Goal: Transaction & Acquisition: Purchase product/service

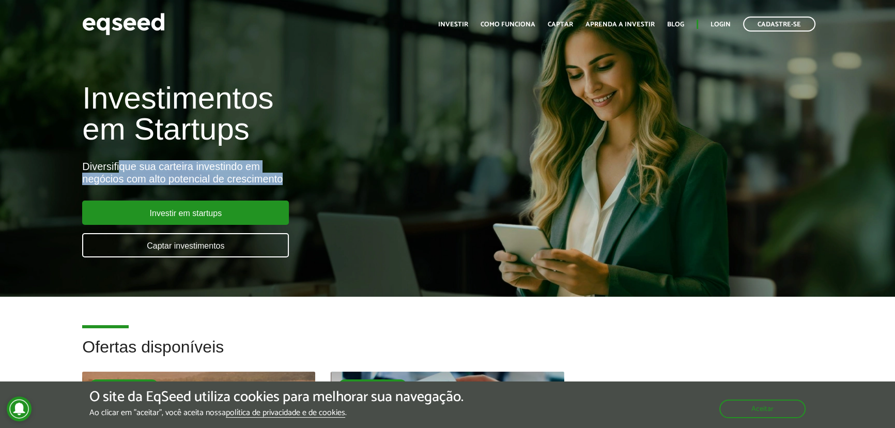
drag, startPoint x: 120, startPoint y: 163, endPoint x: 295, endPoint y: 181, distance: 175.6
click at [295, 181] on div "Diversifique sua carteira investindo em negócios com alto potencial de crescime…" at bounding box center [298, 172] width 432 height 25
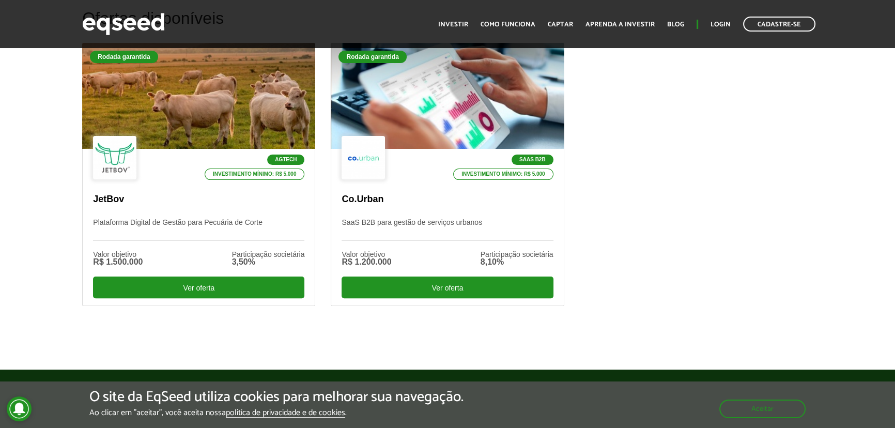
scroll to position [282, 0]
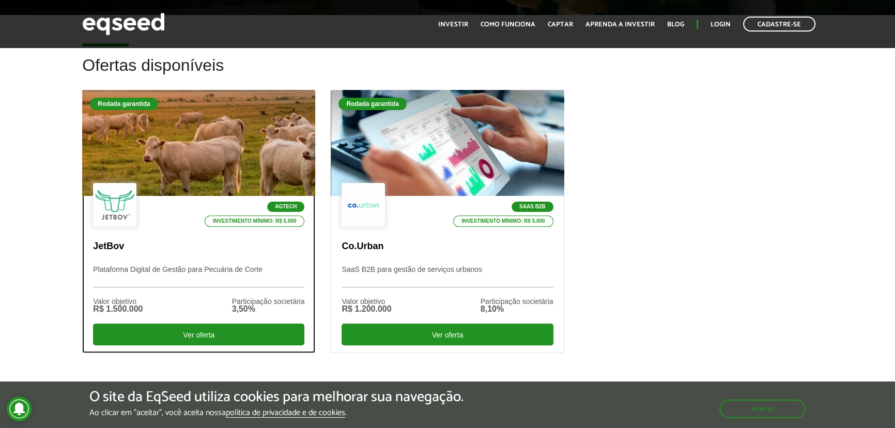
click at [133, 142] on div at bounding box center [199, 143] width 280 height 127
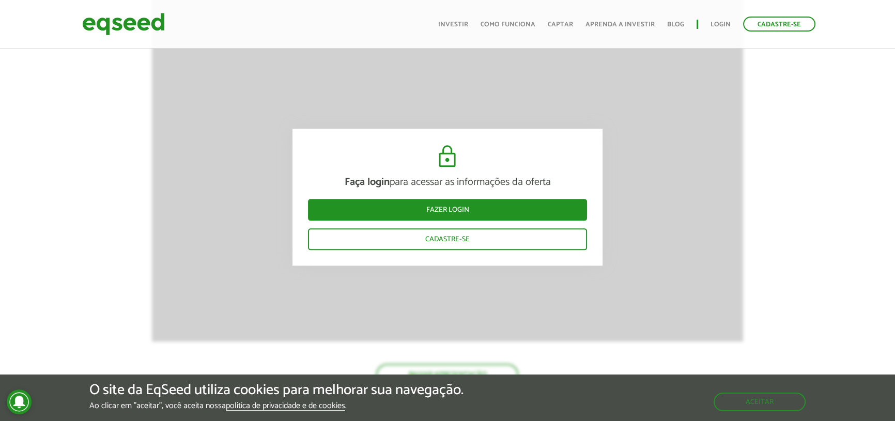
scroll to position [1575, 0]
